Goal: Task Accomplishment & Management: Use online tool/utility

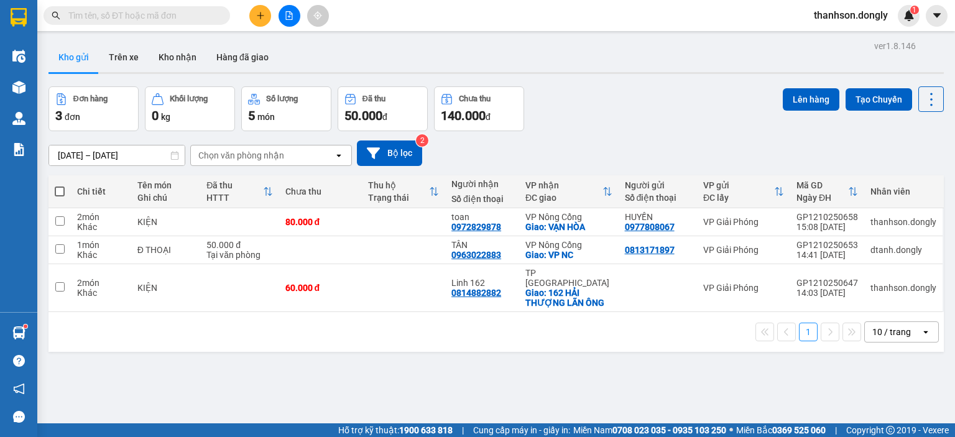
scroll to position [57, 0]
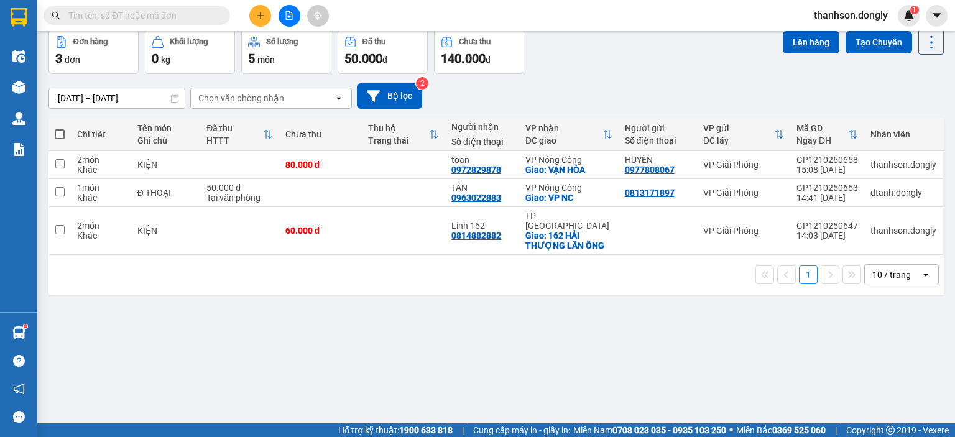
click at [62, 134] on span at bounding box center [60, 134] width 10 height 10
click at [60, 128] on input "checkbox" at bounding box center [60, 128] width 0 height 0
checkbox input "true"
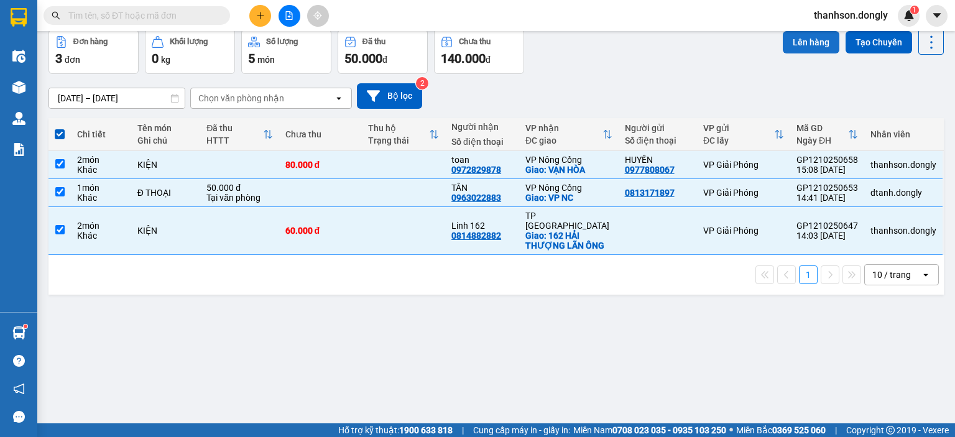
click at [811, 47] on button "Lên hàng" at bounding box center [811, 42] width 57 height 22
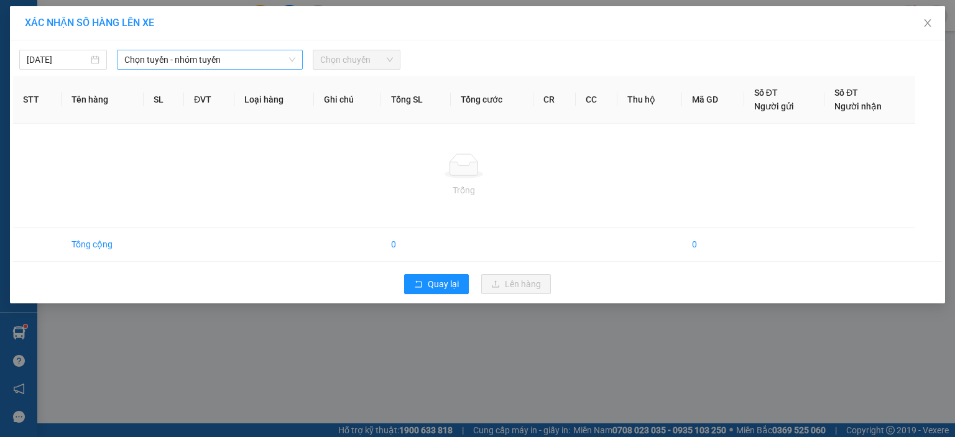
click at [293, 58] on icon "down" at bounding box center [291, 59] width 7 height 7
click at [260, 60] on span "Chọn tuyến - nhóm tuyến" at bounding box center [209, 59] width 171 height 19
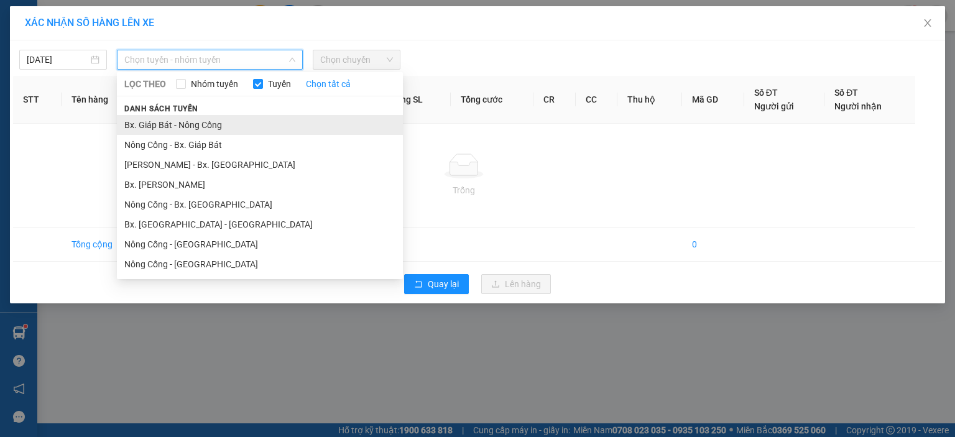
click at [270, 122] on li "Bx. Giáp Bát - Nông Cống" at bounding box center [260, 125] width 286 height 20
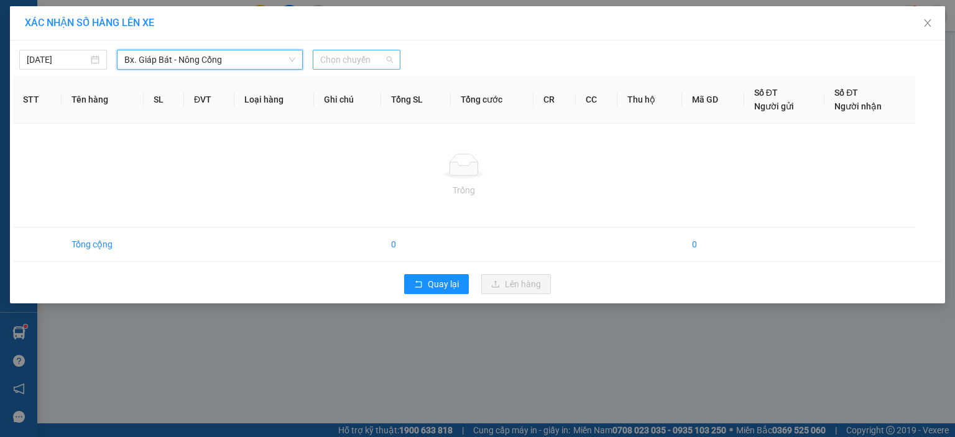
click at [326, 63] on span "Chọn chuyến" at bounding box center [356, 59] width 73 height 19
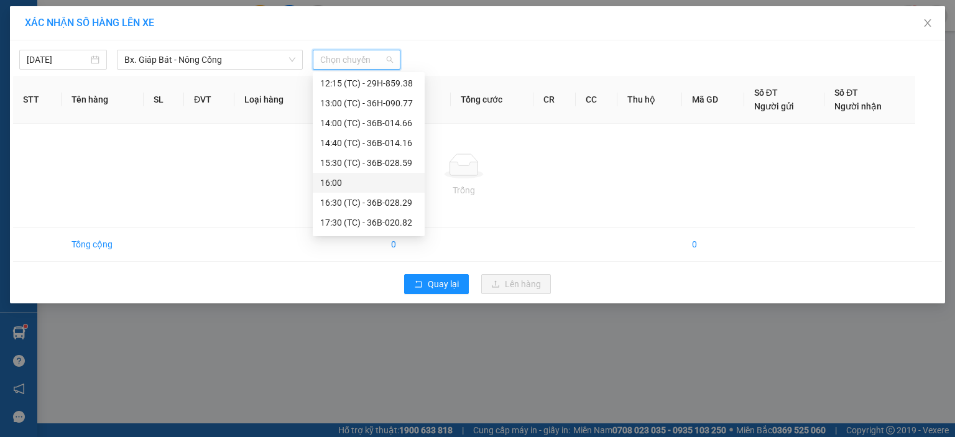
scroll to position [179, 0]
click at [351, 205] on div "17:30 (TC) - 36B-020.82" at bounding box center [368, 204] width 97 height 14
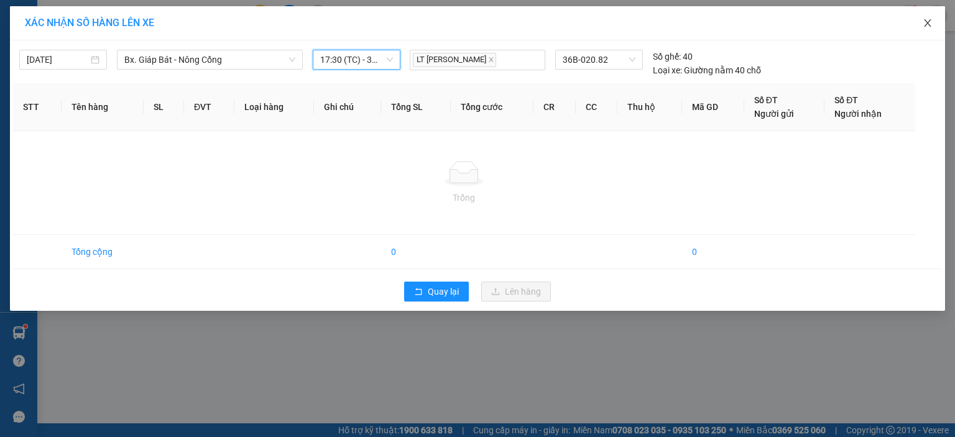
click at [927, 23] on icon "close" at bounding box center [927, 22] width 7 height 7
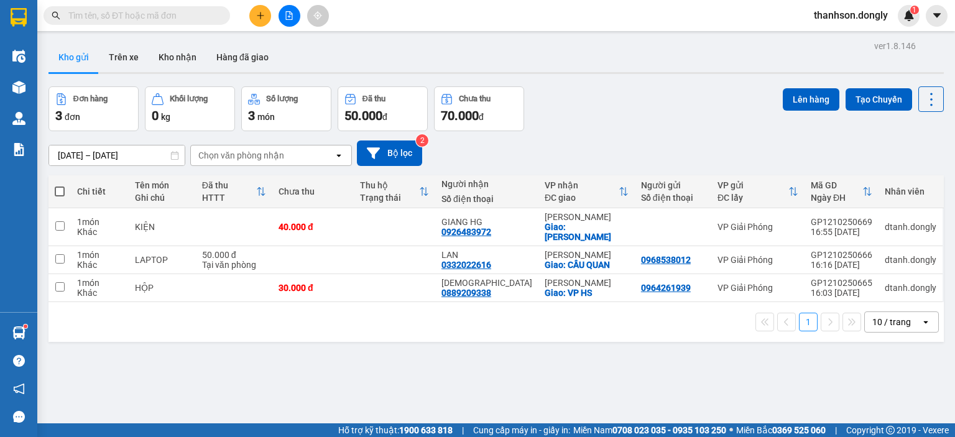
click at [62, 188] on span at bounding box center [60, 191] width 10 height 10
click at [60, 185] on input "checkbox" at bounding box center [60, 185] width 0 height 0
checkbox input "true"
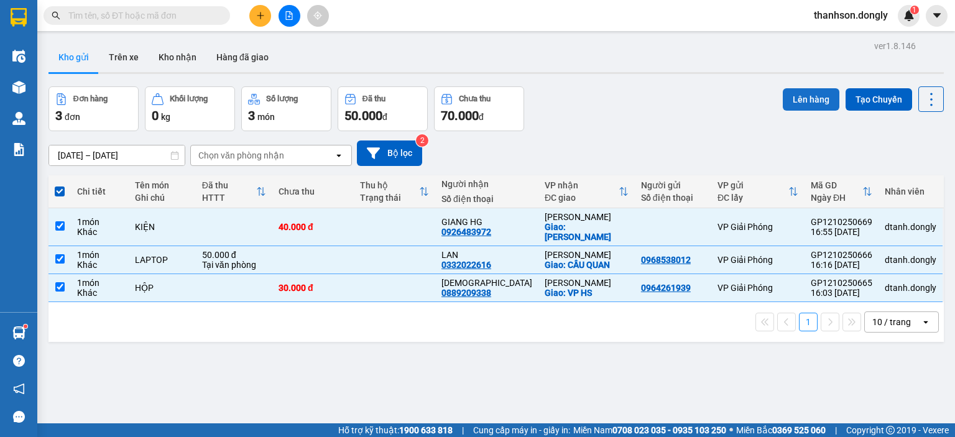
click at [794, 95] on button "Lên hàng" at bounding box center [811, 99] width 57 height 22
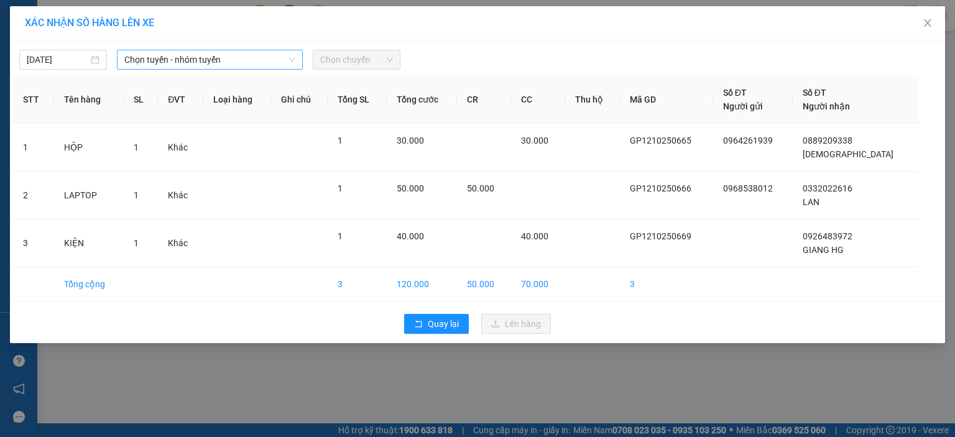
click at [280, 63] on span "Chọn tuyến - nhóm tuyến" at bounding box center [209, 59] width 171 height 19
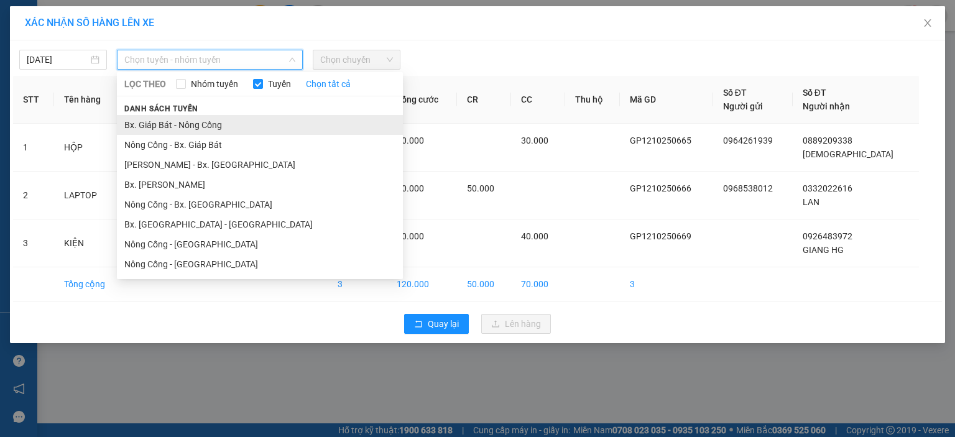
click at [303, 123] on li "Bx. Giáp Bát - Nông Cống" at bounding box center [260, 125] width 286 height 20
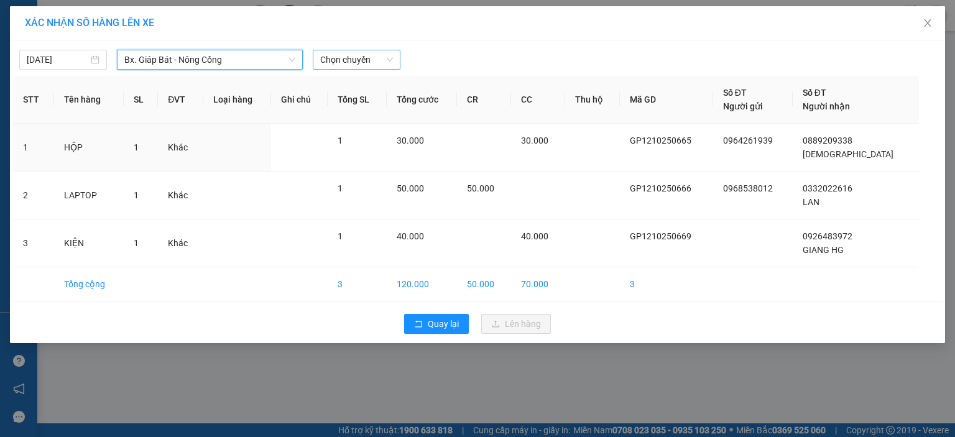
click at [348, 59] on span "Chọn chuyến" at bounding box center [356, 59] width 73 height 19
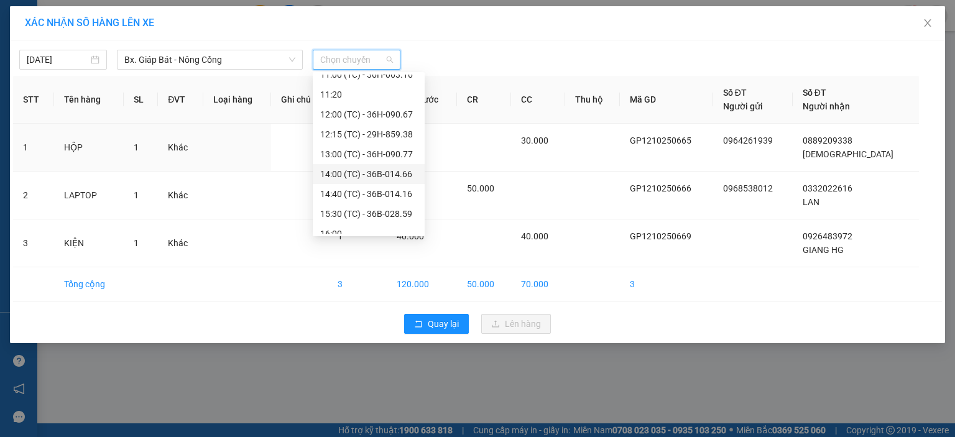
scroll to position [179, 0]
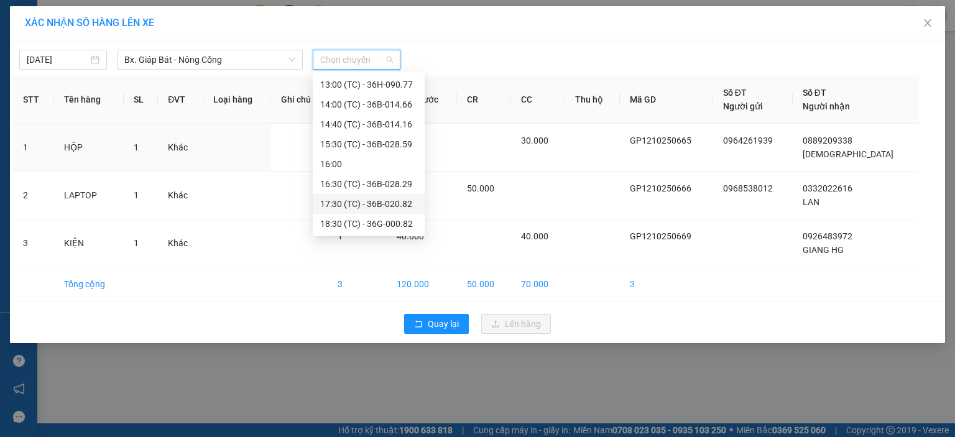
click at [363, 205] on div "17:30 (TC) - 36B-020.82" at bounding box center [368, 204] width 97 height 14
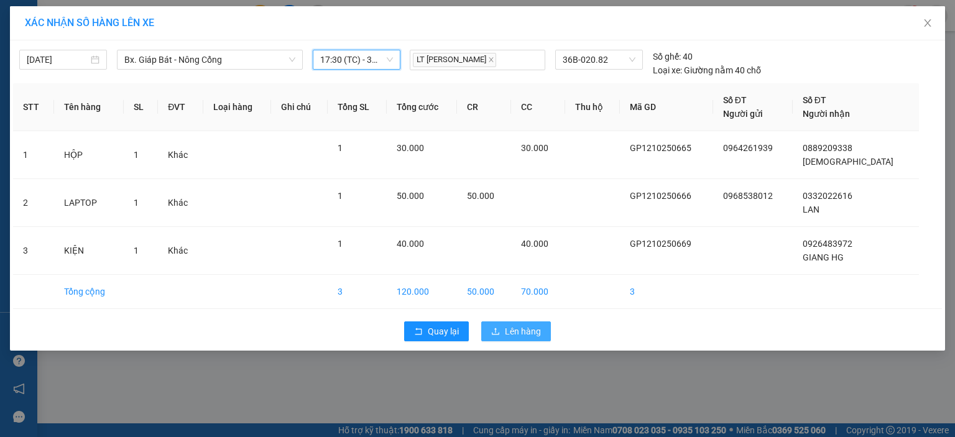
drag, startPoint x: 518, startPoint y: 326, endPoint x: 520, endPoint y: 312, distance: 14.5
click at [518, 326] on span "Lên hàng" at bounding box center [523, 331] width 36 height 14
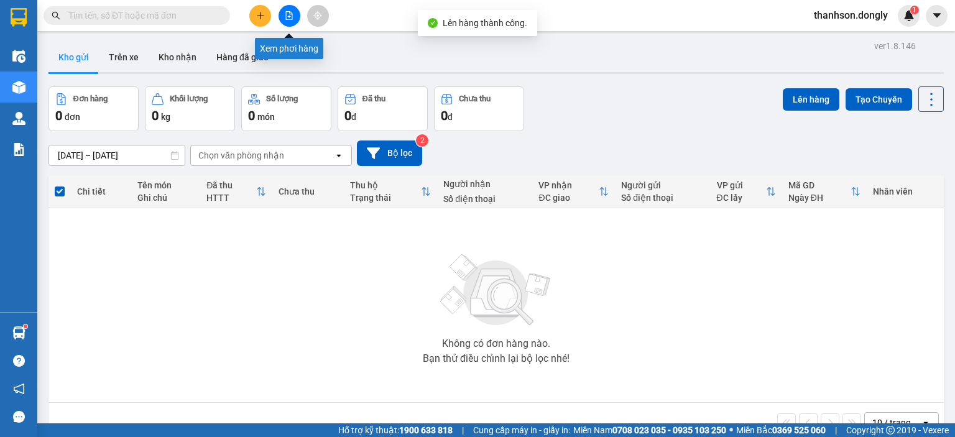
click at [286, 17] on icon "file-add" at bounding box center [289, 15] width 9 height 9
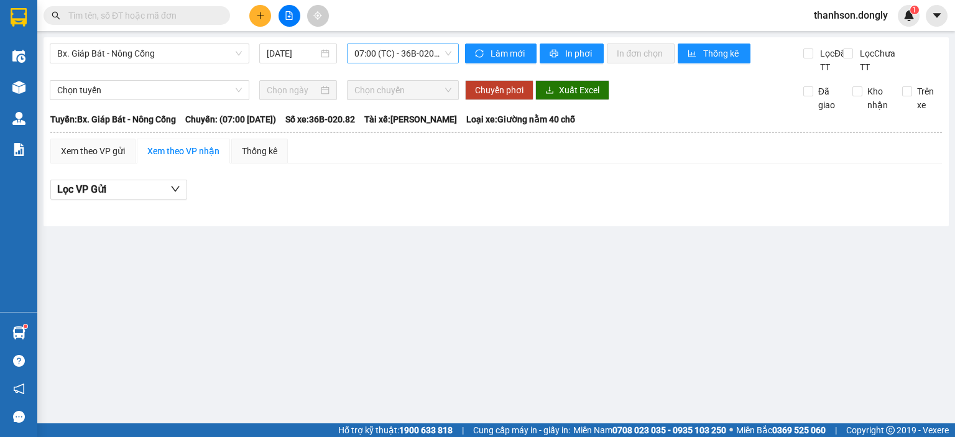
click at [364, 54] on span "07:00 (TC) - 36B-020.82" at bounding box center [403, 53] width 98 height 19
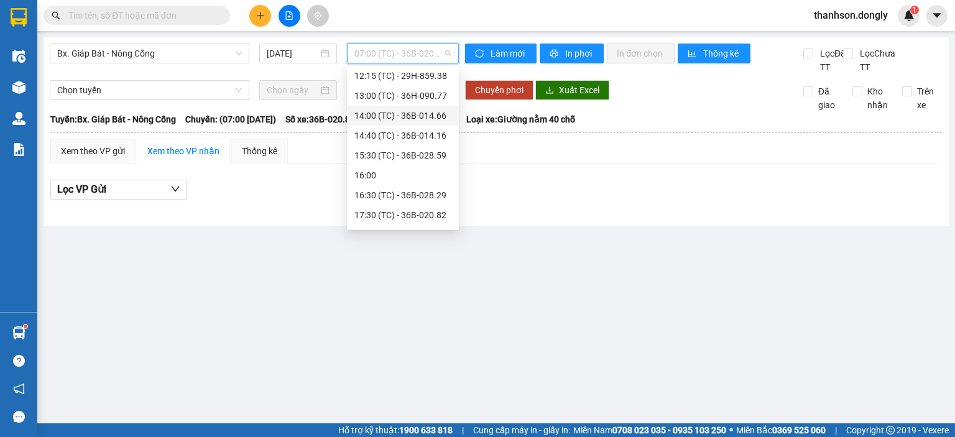
scroll to position [179, 0]
click at [379, 197] on div "17:30 (TC) - 36B-020.82" at bounding box center [402, 198] width 97 height 14
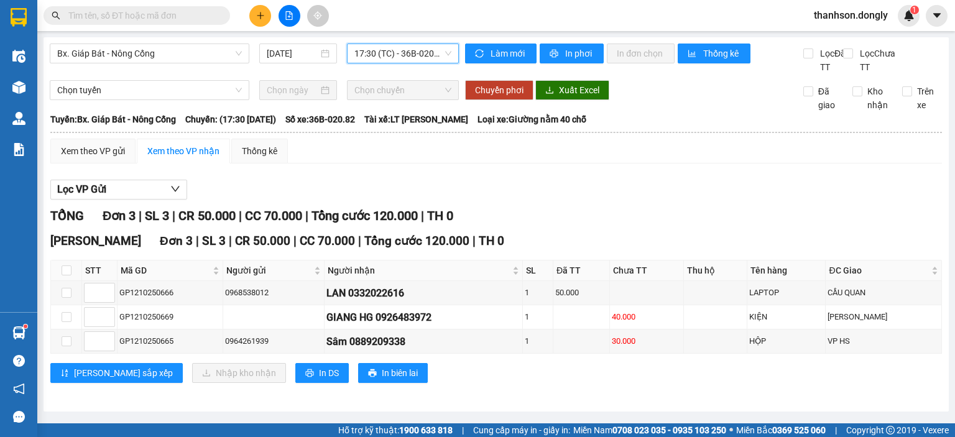
scroll to position [6, 0]
click at [551, 49] on icon "printer" at bounding box center [554, 53] width 9 height 9
click at [507, 325] on div "GIANG HG 0926483972" at bounding box center [423, 318] width 194 height 16
click at [285, 14] on icon "file-add" at bounding box center [289, 15] width 9 height 9
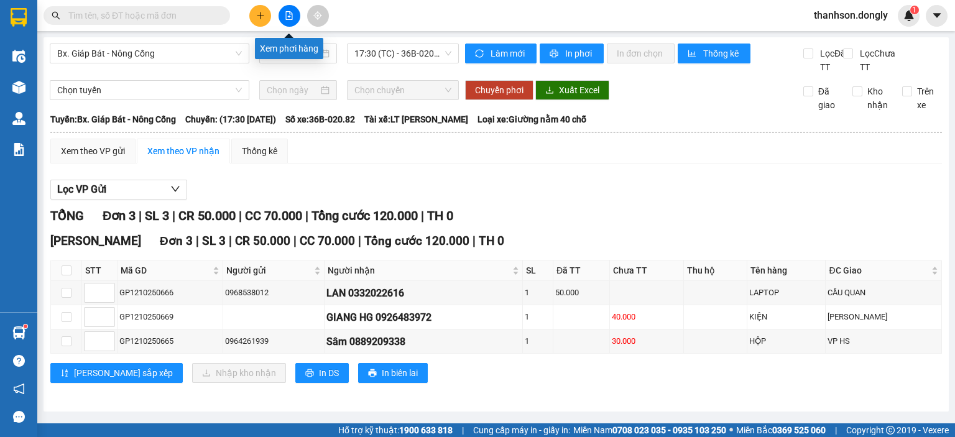
click at [293, 21] on button at bounding box center [289, 16] width 22 height 22
click at [291, 14] on icon "file-add" at bounding box center [289, 15] width 7 height 9
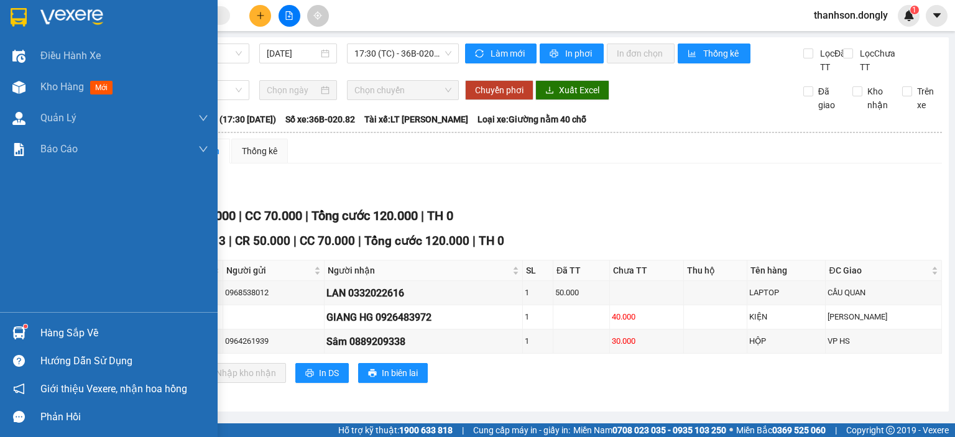
click at [11, 19] on img at bounding box center [19, 17] width 16 height 19
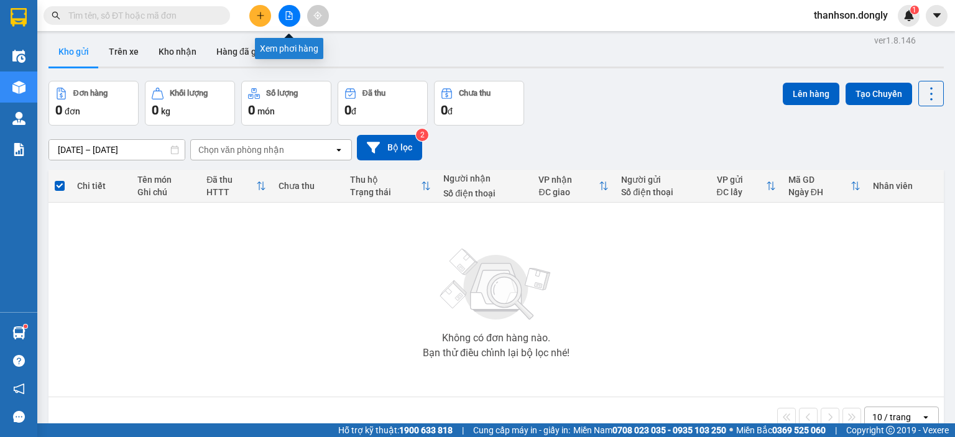
click at [286, 12] on icon "file-add" at bounding box center [289, 15] width 7 height 9
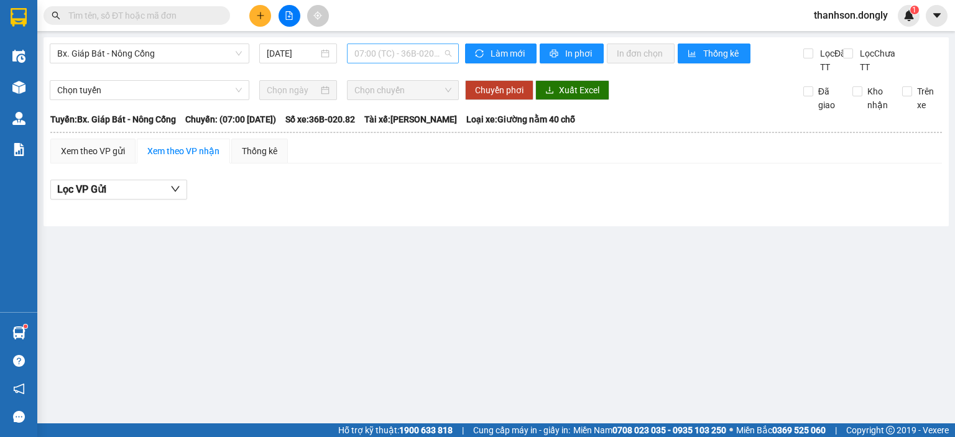
click at [402, 54] on span "07:00 (TC) - 36B-020.82" at bounding box center [403, 53] width 98 height 19
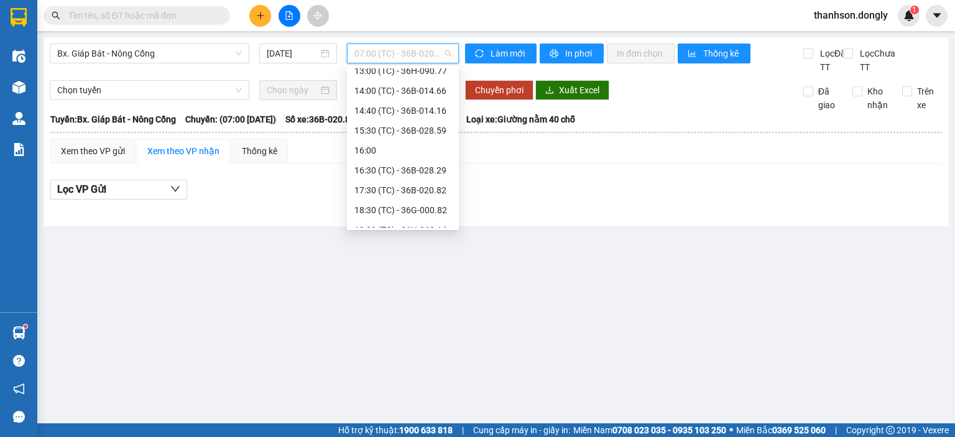
scroll to position [199, 0]
click at [410, 98] on div "14:40 (TC) - 36B-014.16" at bounding box center [402, 98] width 97 height 14
